Goal: Task Accomplishment & Management: Manage account settings

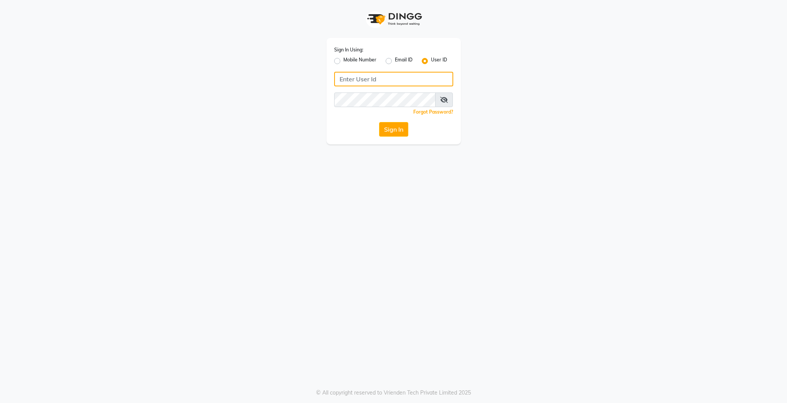
click at [444, 82] on input "Username" at bounding box center [393, 79] width 119 height 15
type input "coloourlounge"
click at [406, 127] on button "Sign In" at bounding box center [393, 129] width 29 height 15
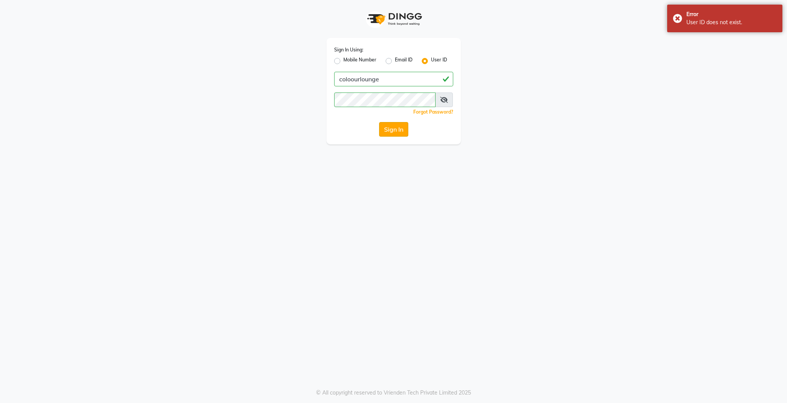
click at [404, 133] on button "Sign In" at bounding box center [393, 129] width 29 height 15
click at [401, 134] on button "Sign In" at bounding box center [393, 129] width 29 height 15
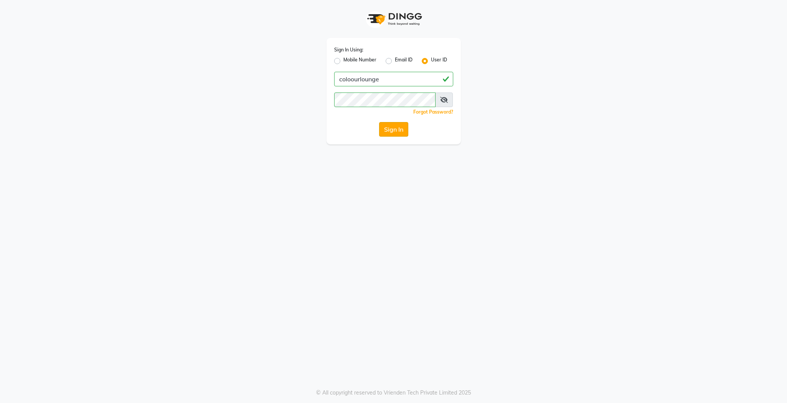
click at [400, 135] on button "Sign In" at bounding box center [393, 129] width 29 height 15
click at [418, 83] on input "Username" at bounding box center [393, 79] width 119 height 15
click at [389, 80] on input "Username" at bounding box center [393, 79] width 119 height 15
type input "colourlounge"
click at [386, 128] on button "Sign In" at bounding box center [393, 129] width 29 height 15
